Goal: Task Accomplishment & Management: Use online tool/utility

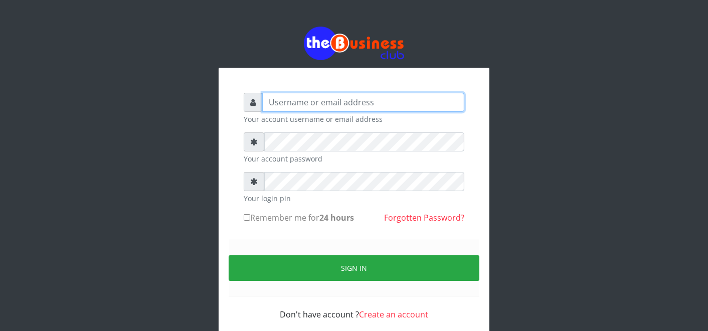
click at [387, 103] on input "text" at bounding box center [363, 102] width 202 height 19
type input "father"
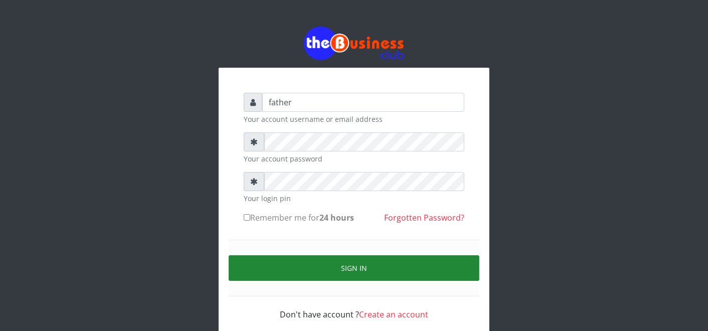
click at [346, 264] on button "Sign in" at bounding box center [354, 268] width 251 height 26
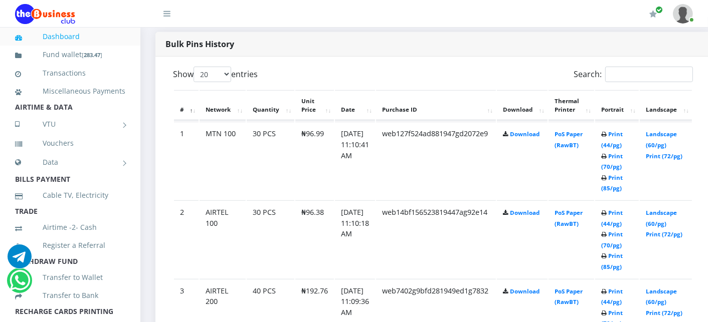
scroll to position [512, 0]
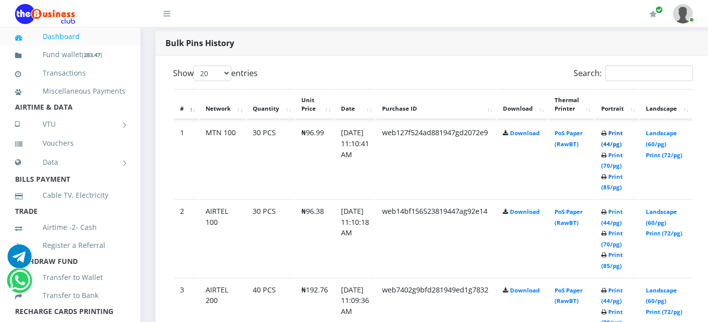
click at [623, 132] on link "Print (44/pg)" at bounding box center [612, 138] width 22 height 19
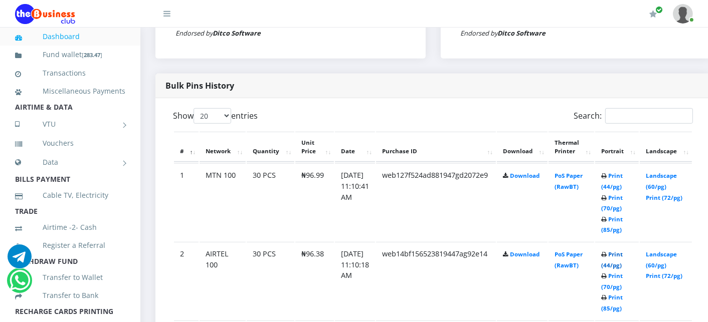
click at [623, 253] on link "Print (44/pg)" at bounding box center [612, 260] width 22 height 19
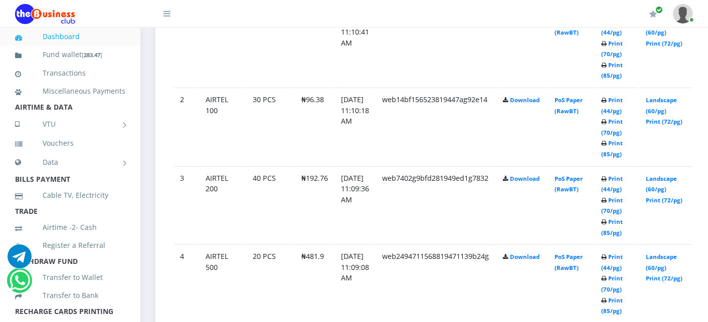
scroll to position [626, 0]
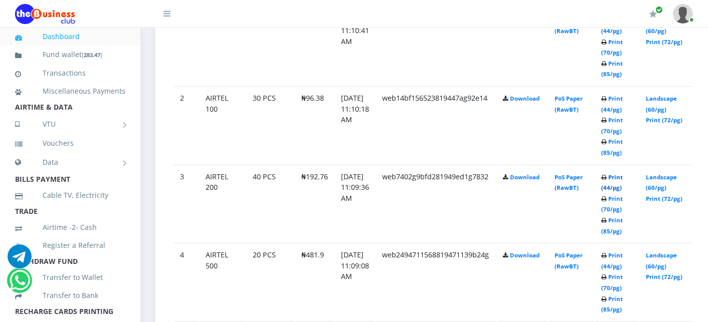
click at [623, 176] on link "Print (44/pg)" at bounding box center [612, 182] width 22 height 19
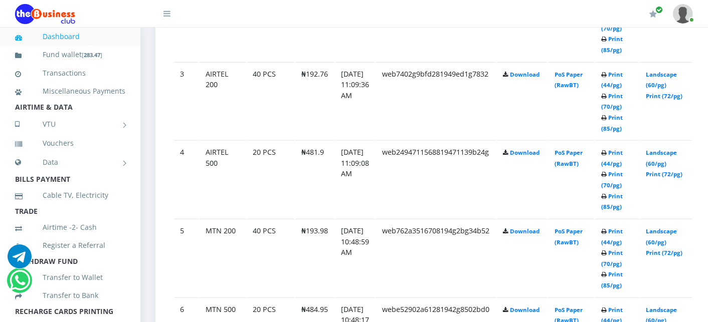
scroll to position [738, 0]
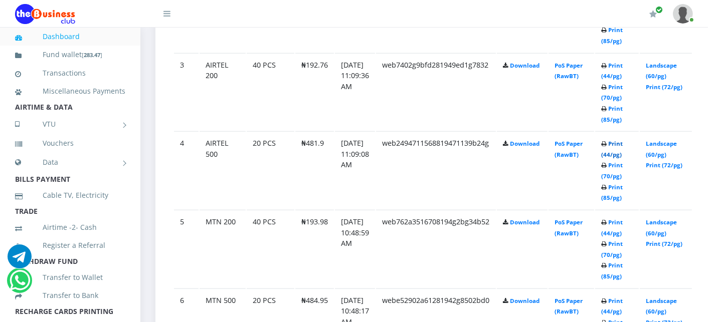
click at [623, 142] on link "Print (44/pg)" at bounding box center [612, 149] width 22 height 19
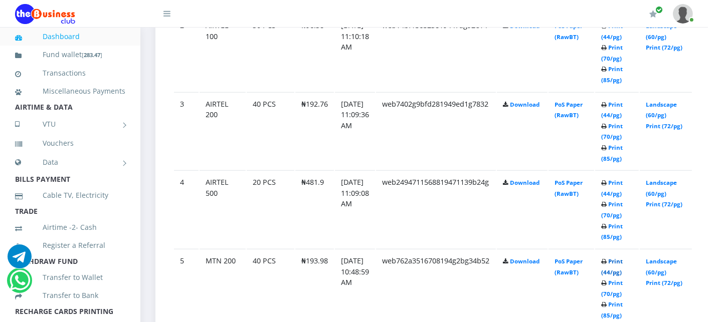
scroll to position [738, 0]
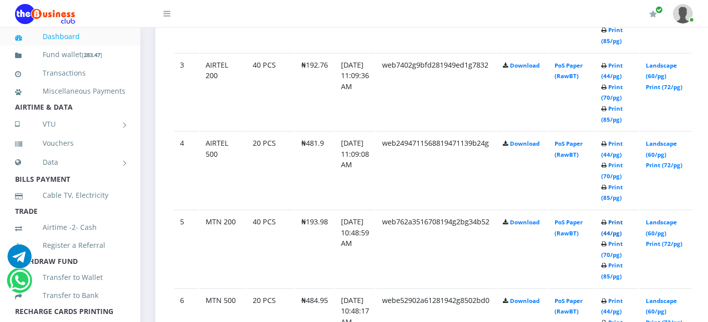
click at [623, 221] on link "Print (44/pg)" at bounding box center [612, 228] width 22 height 19
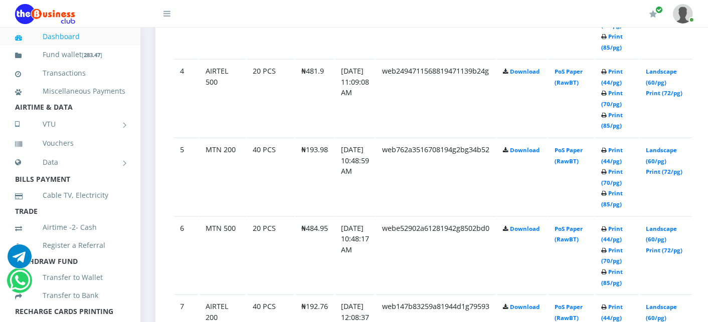
scroll to position [832, 0]
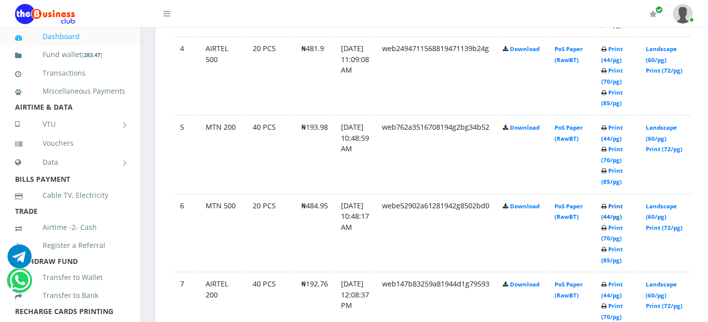
click at [622, 204] on link "Print (44/pg)" at bounding box center [612, 212] width 22 height 19
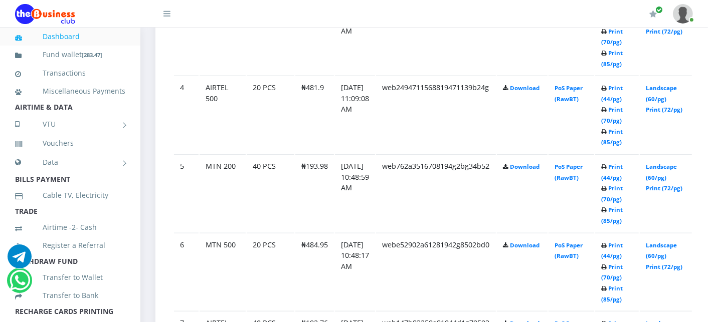
scroll to position [832, 0]
